Goal: Communication & Community: Answer question/provide support

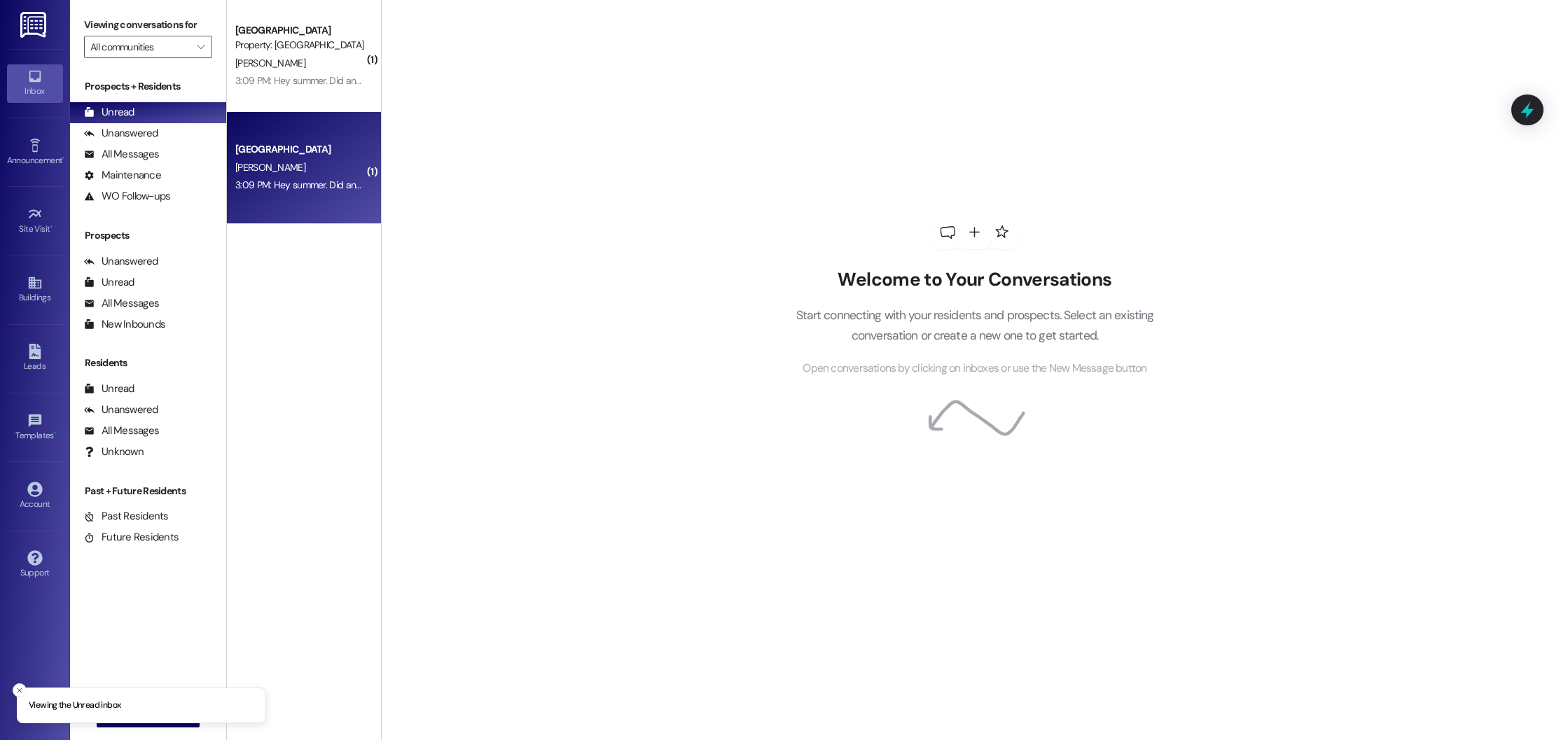
click at [295, 209] on div "Beacon Place Northport Prospect A. Mitchell 3:09 PM: Hey summer. Did anyone eve…" at bounding box center [304, 168] width 154 height 112
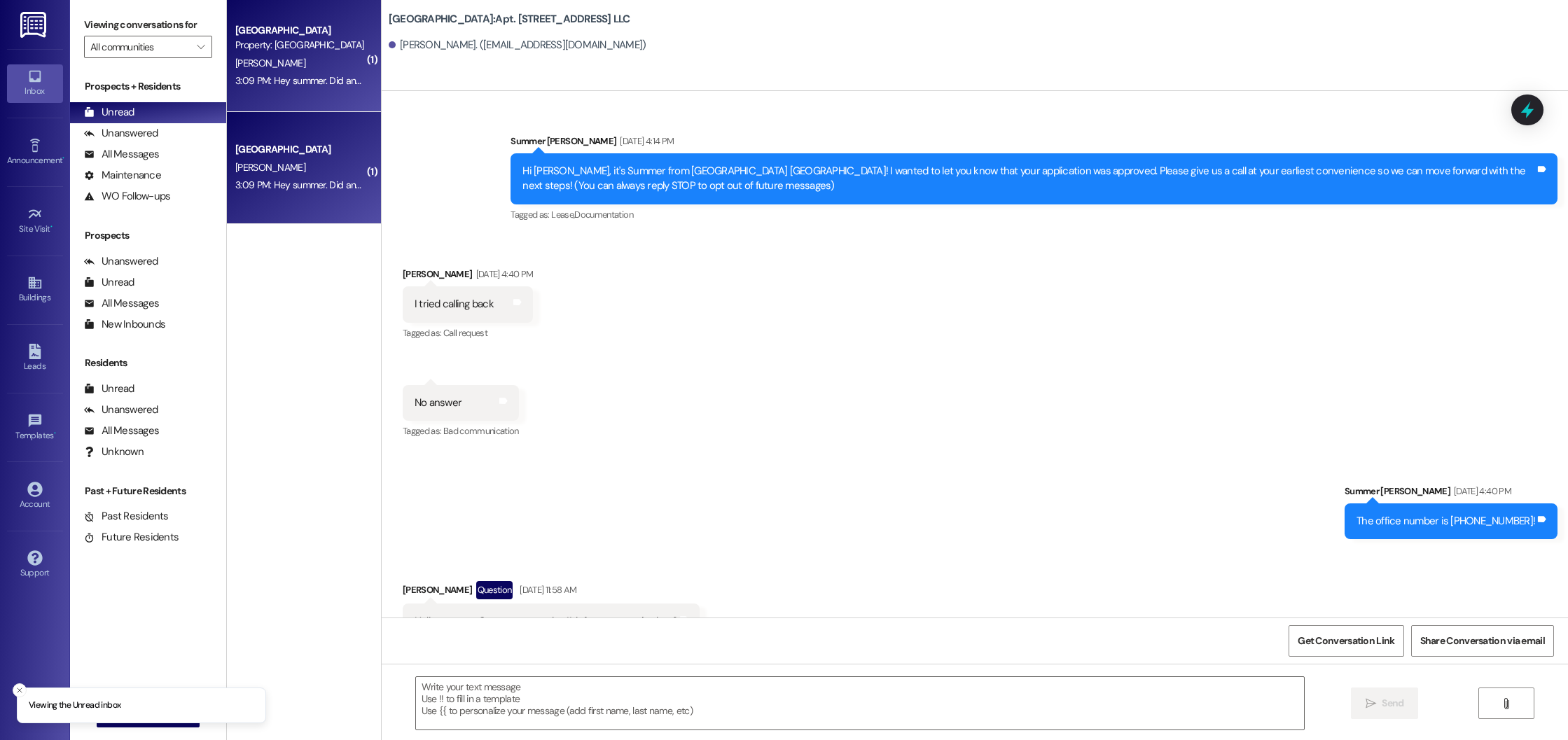
scroll to position [35556, 0]
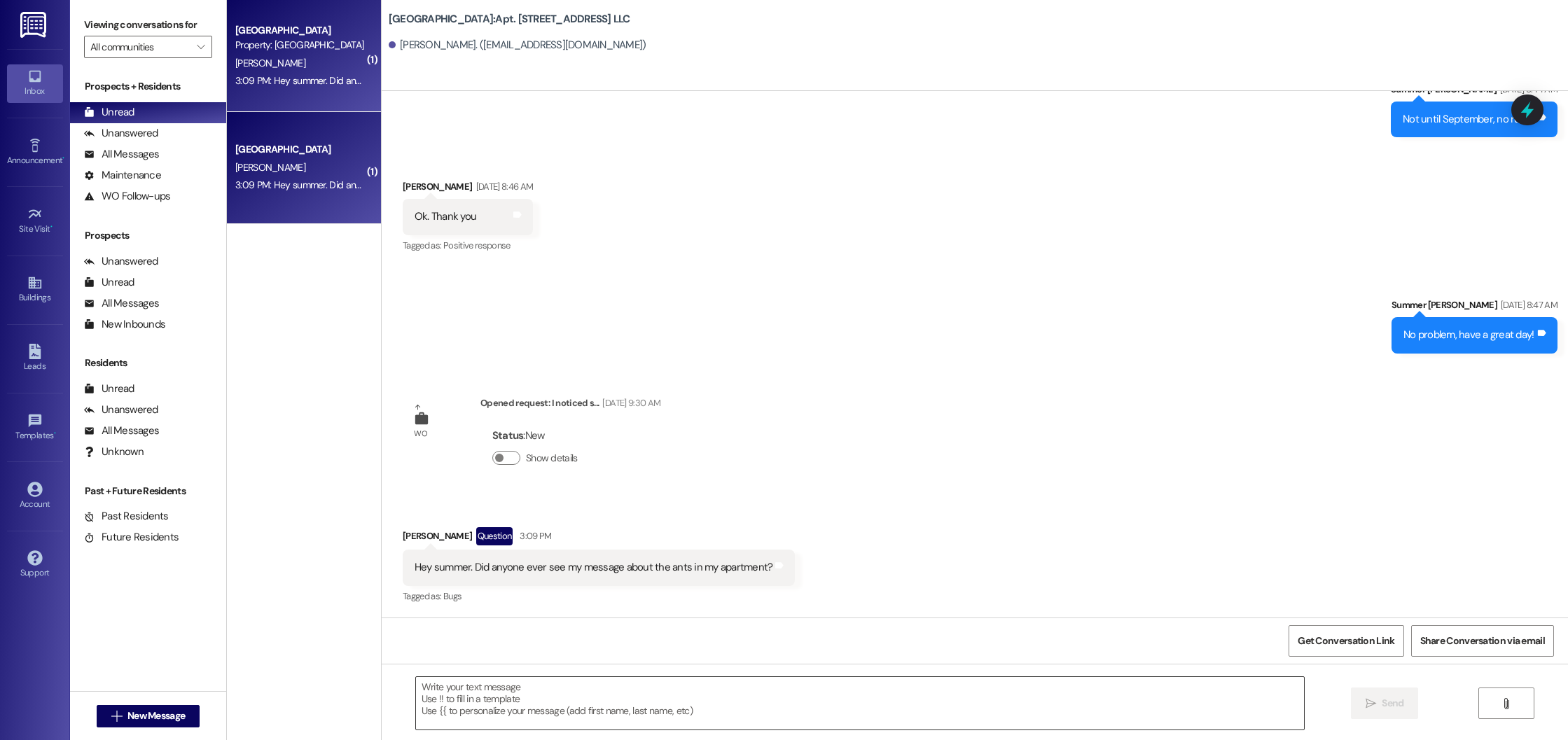
click at [518, 715] on textarea at bounding box center [860, 702] width 889 height 53
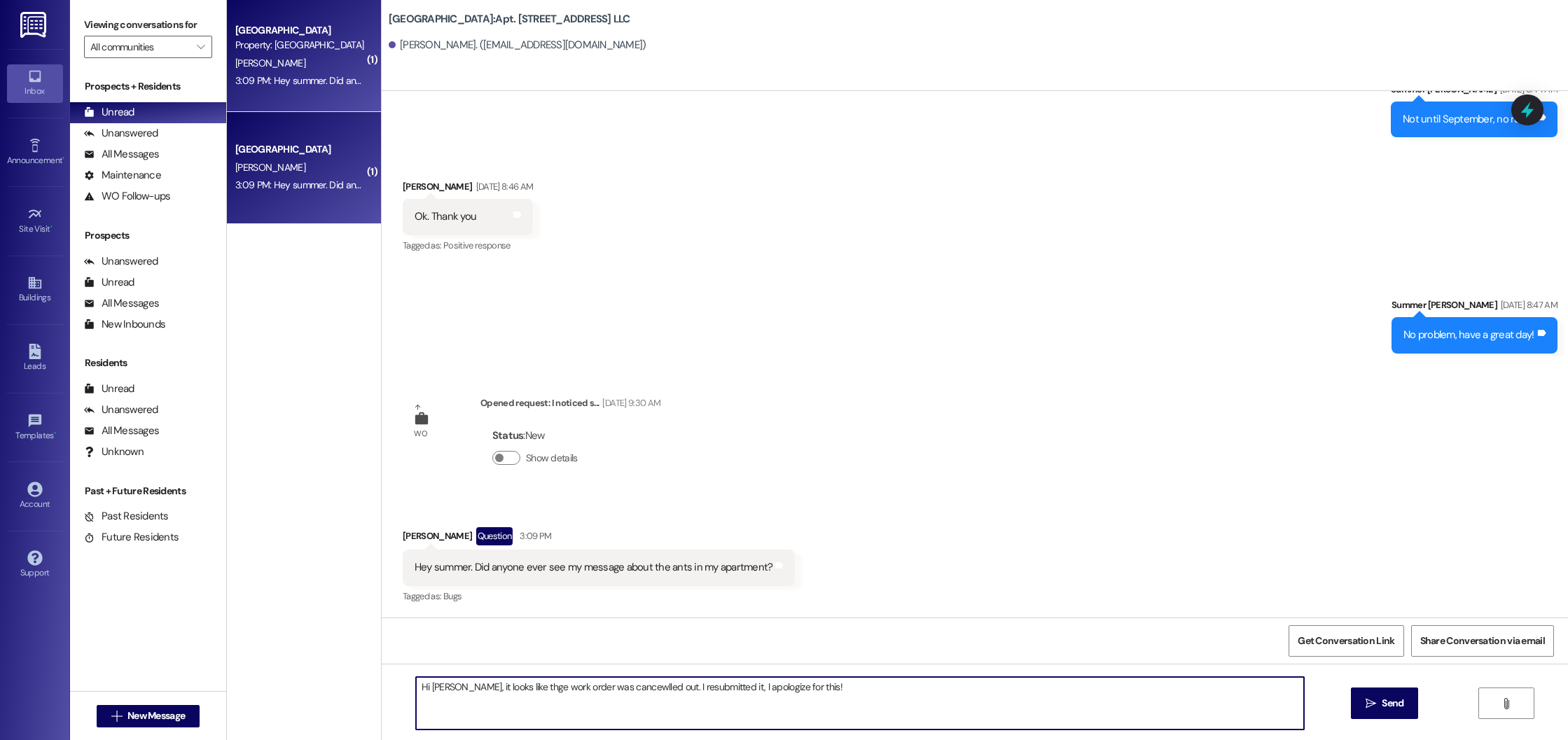
click at [586, 686] on textarea "Hi AMy, it looks like thge work order was cancewlled out. I resubmitted it, I a…" at bounding box center [860, 702] width 889 height 53
click at [497, 686] on textarea "Hi AMy, it looks like thge work order was cancelled out. I resubmitted it, I ap…" at bounding box center [860, 702] width 889 height 53
click at [432, 679] on textarea "Hi AMy, it looks like the work order was cancelled out. I resubmitted it, I apo…" at bounding box center [860, 702] width 889 height 53
click at [432, 687] on textarea "Hi AMy, it looks like the work order was cancelled out. I resubmitted it, I apo…" at bounding box center [860, 702] width 889 height 53
type textarea "Hi Amy, it looks like the work order was cancelled out. I resubmitted it, I apo…"
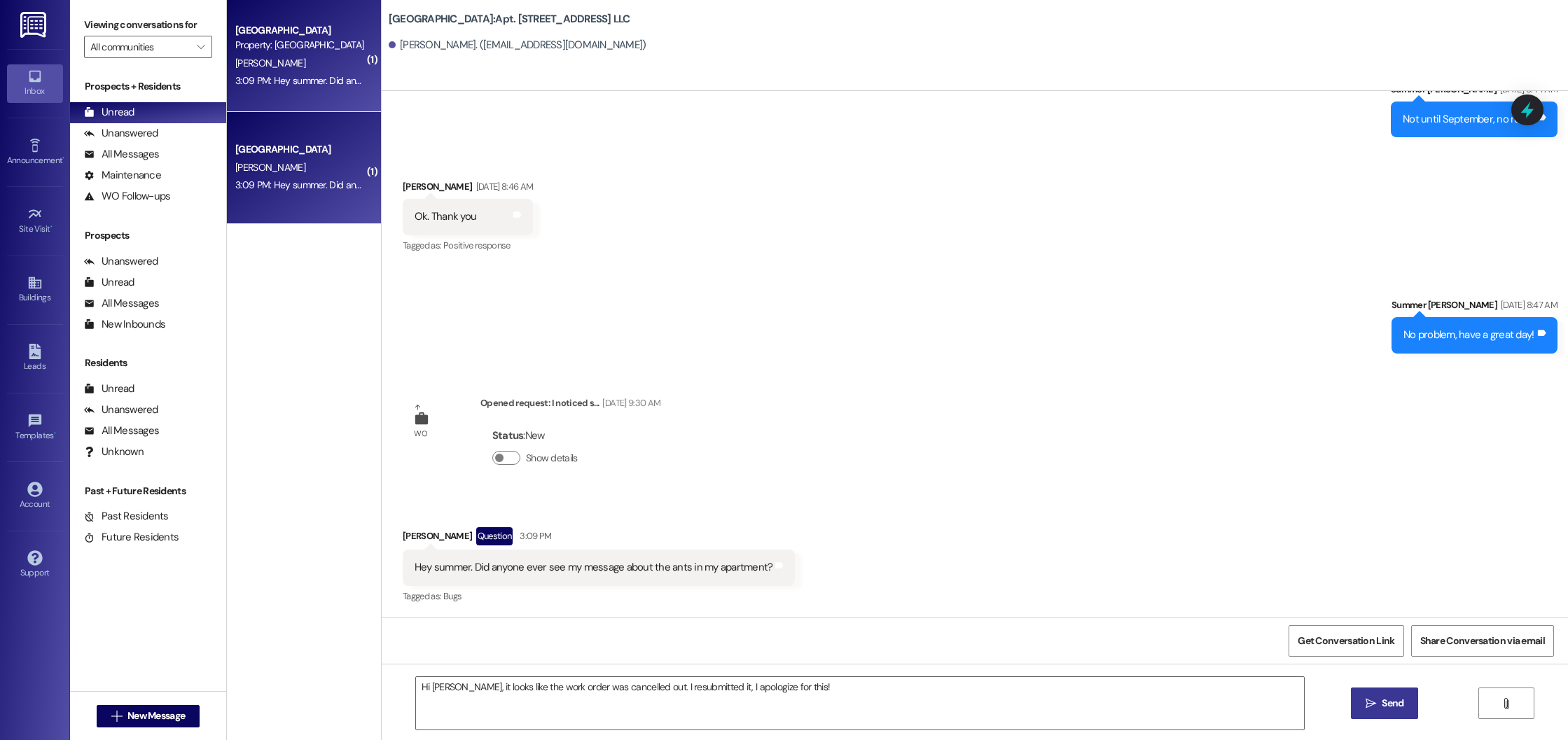
click at [1368, 715] on button " Send" at bounding box center [1385, 702] width 68 height 31
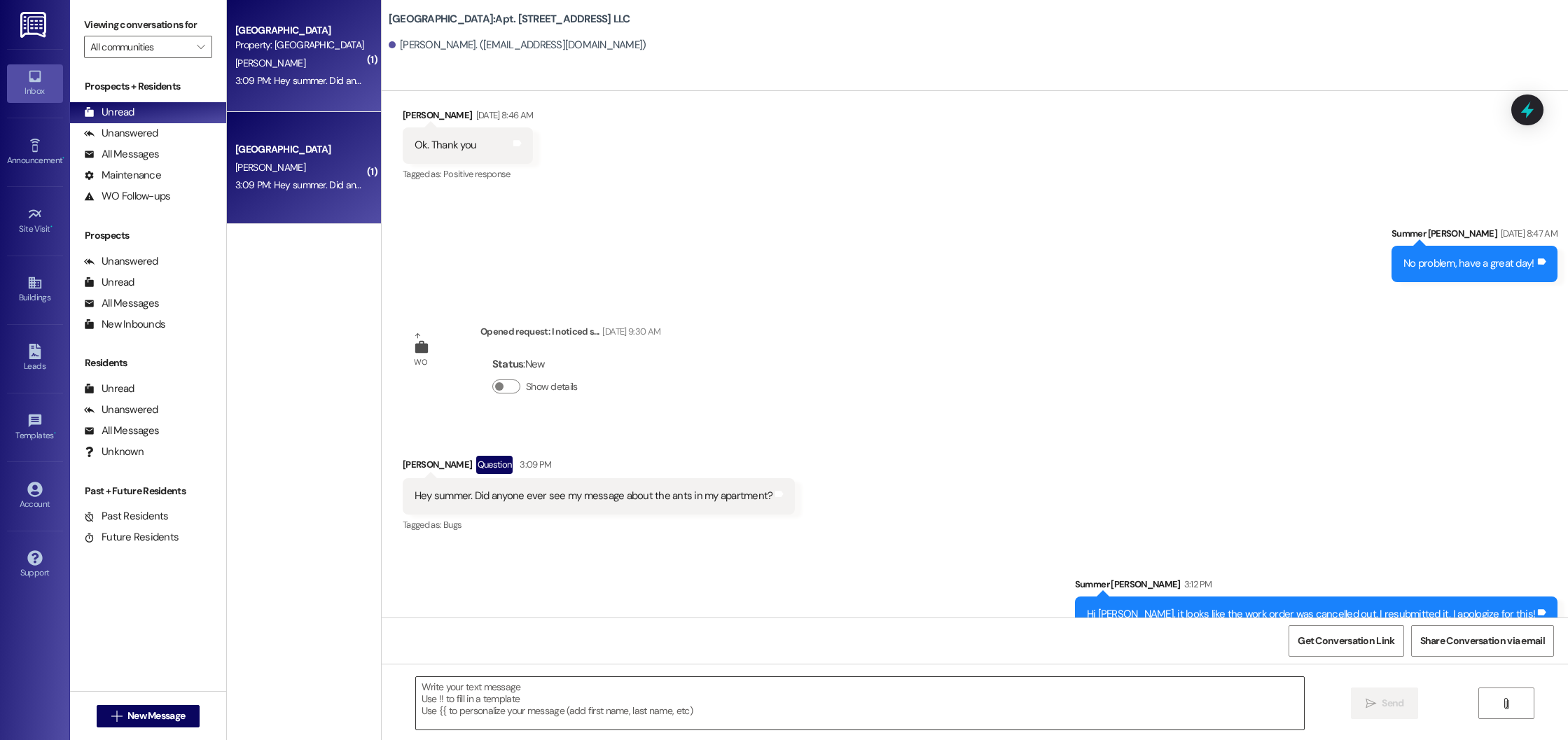
scroll to position [35555, 0]
